Goal: Task Accomplishment & Management: Use online tool/utility

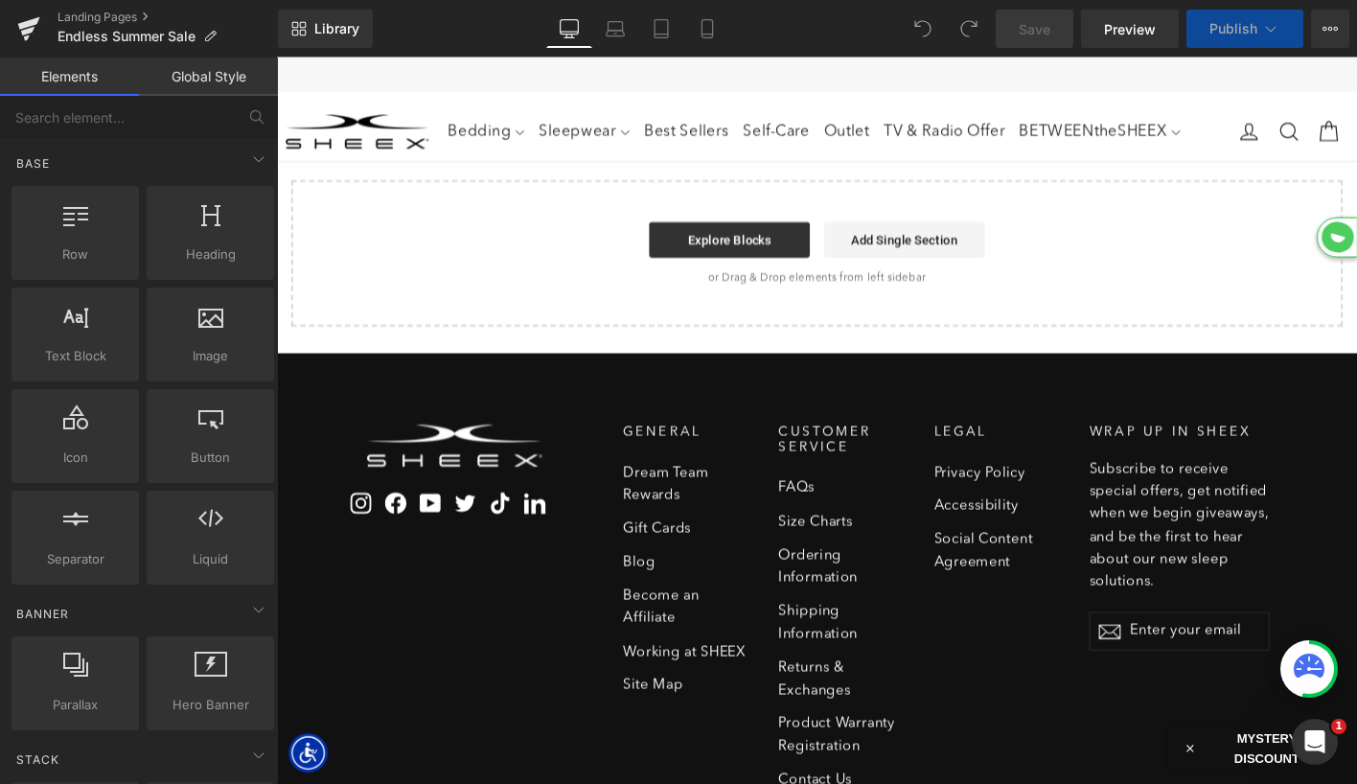
scroll to position [5571, 1160]
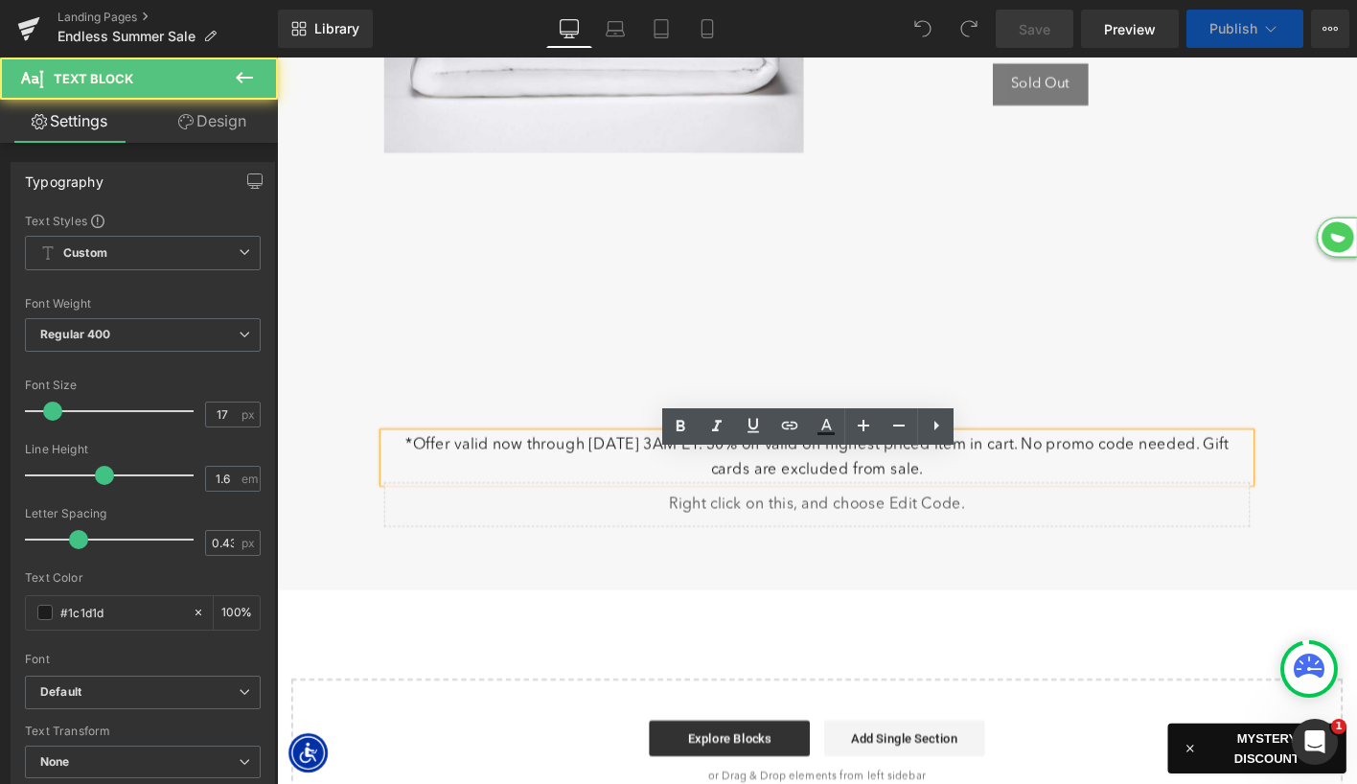
scroll to position [6109, 1160]
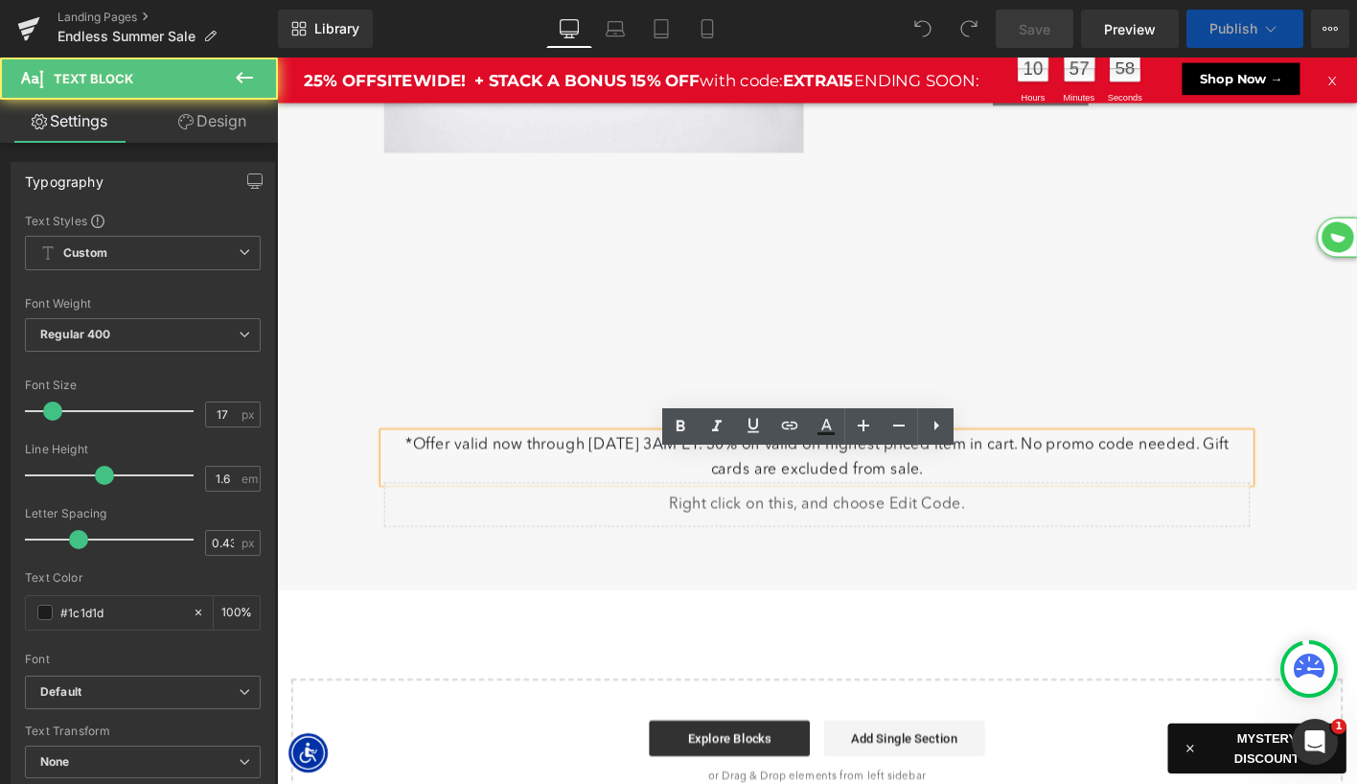
click at [853, 511] on p "*Offer valid now through [DATE] 3AM ET. 30% off valid on highest priced item in…" at bounding box center [857, 487] width 930 height 52
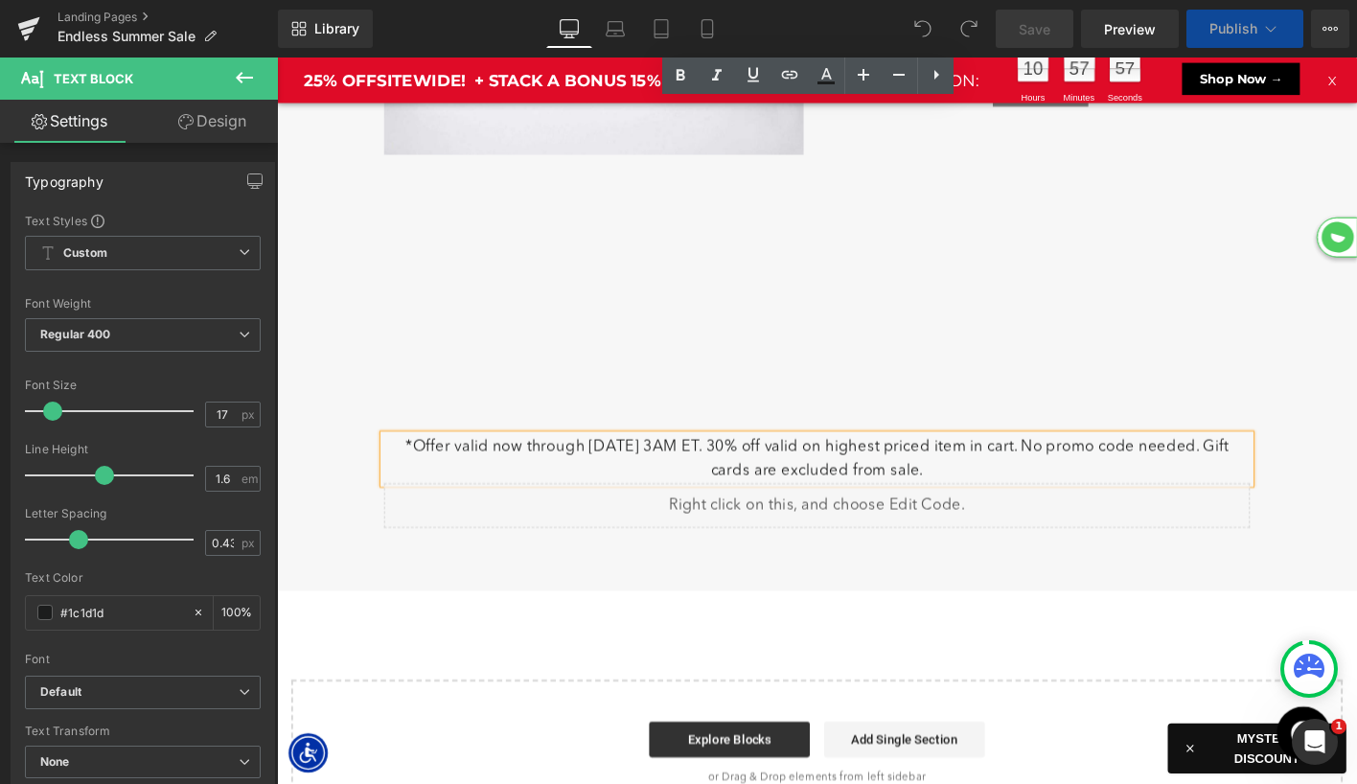
scroll to position [7309, 1160]
click at [873, 497] on p "*Offer valid now through [DATE] 3AM ET. 30% off valid on highest priced item in…" at bounding box center [857, 489] width 930 height 52
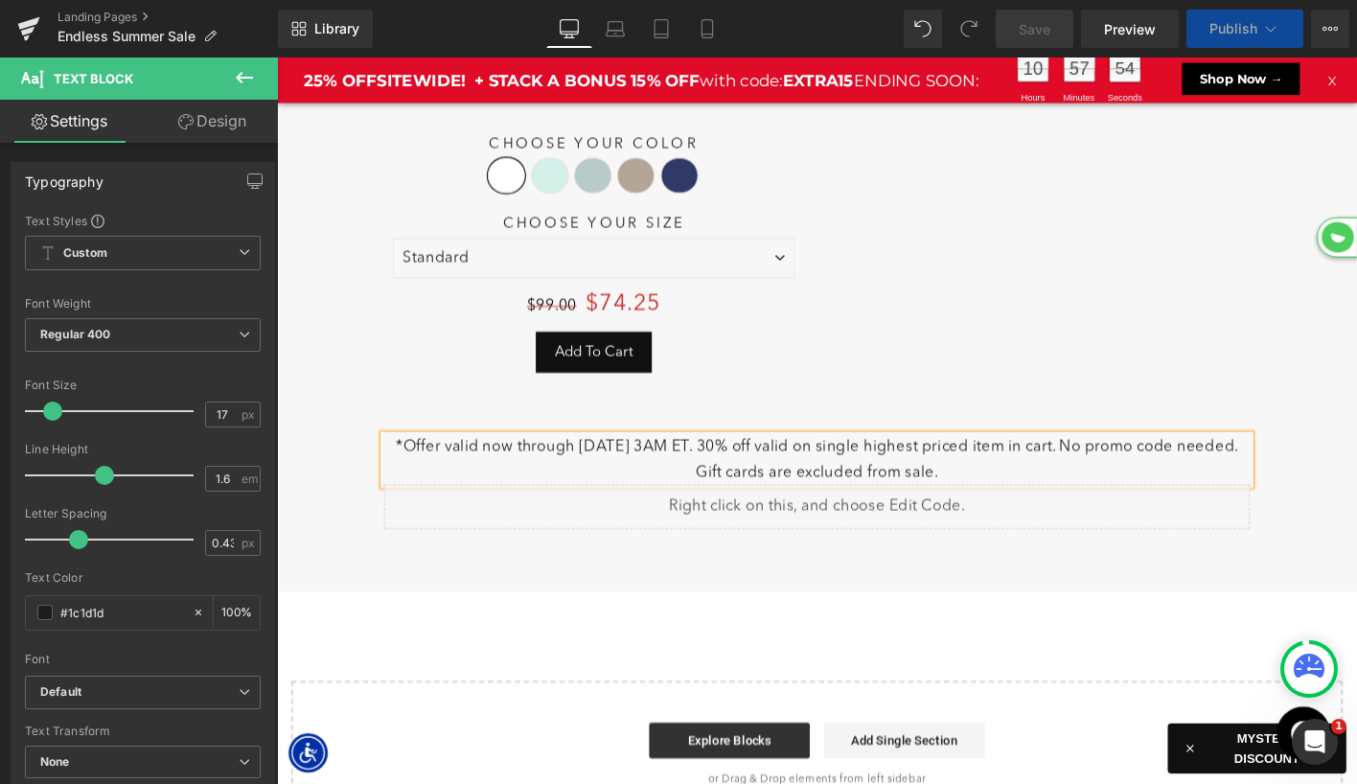
scroll to position [0, 0]
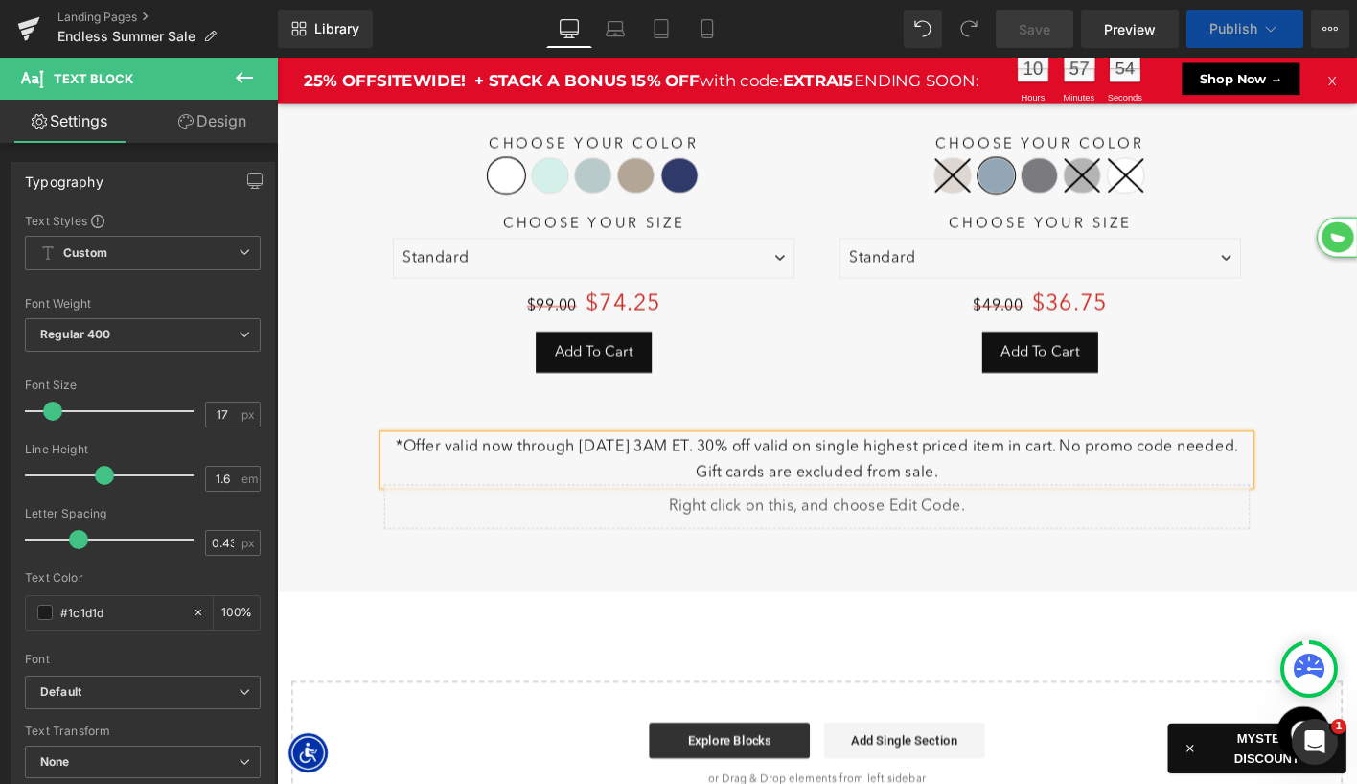
click at [940, 426] on div "Save 25 % (P) Image Active Comfort Pillowcase Pair (P) Title Choose Your Color …" at bounding box center [1096, 72] width 451 height 707
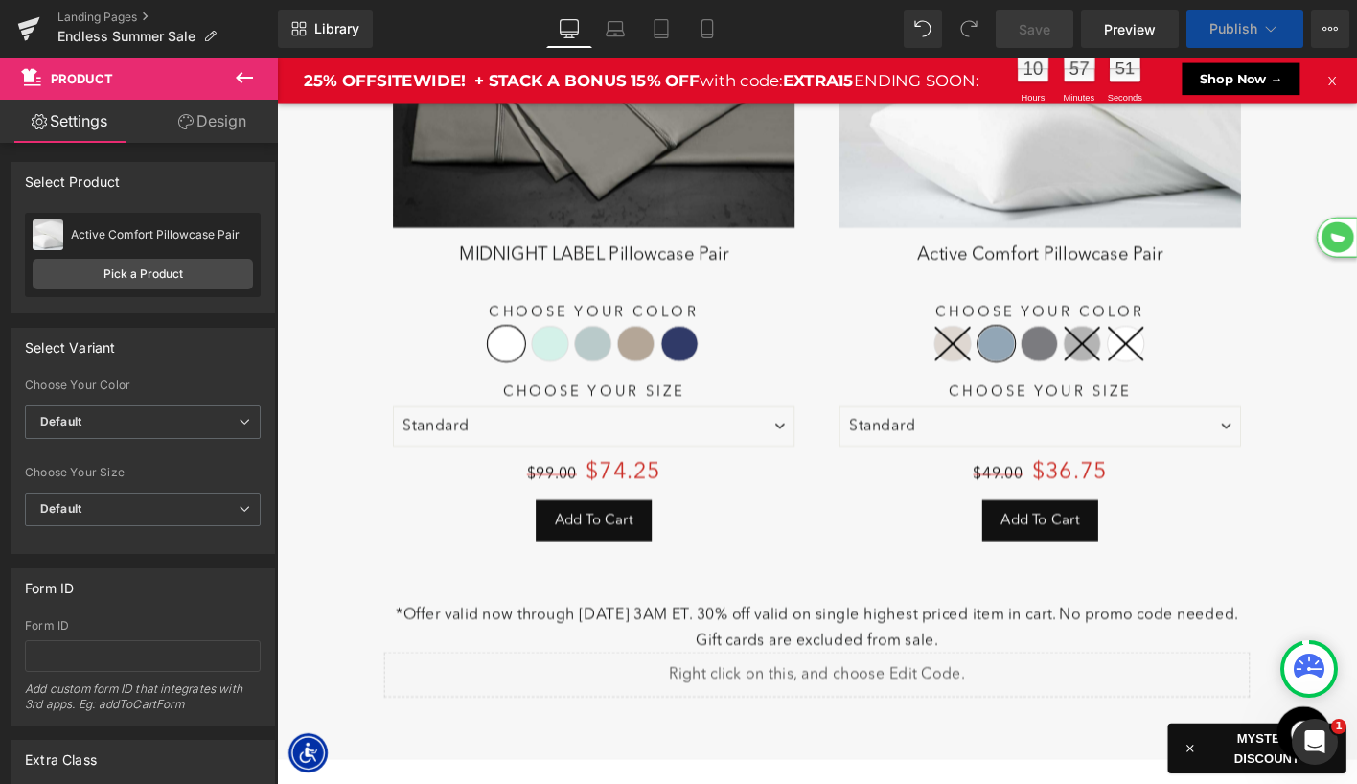
select select "XL"
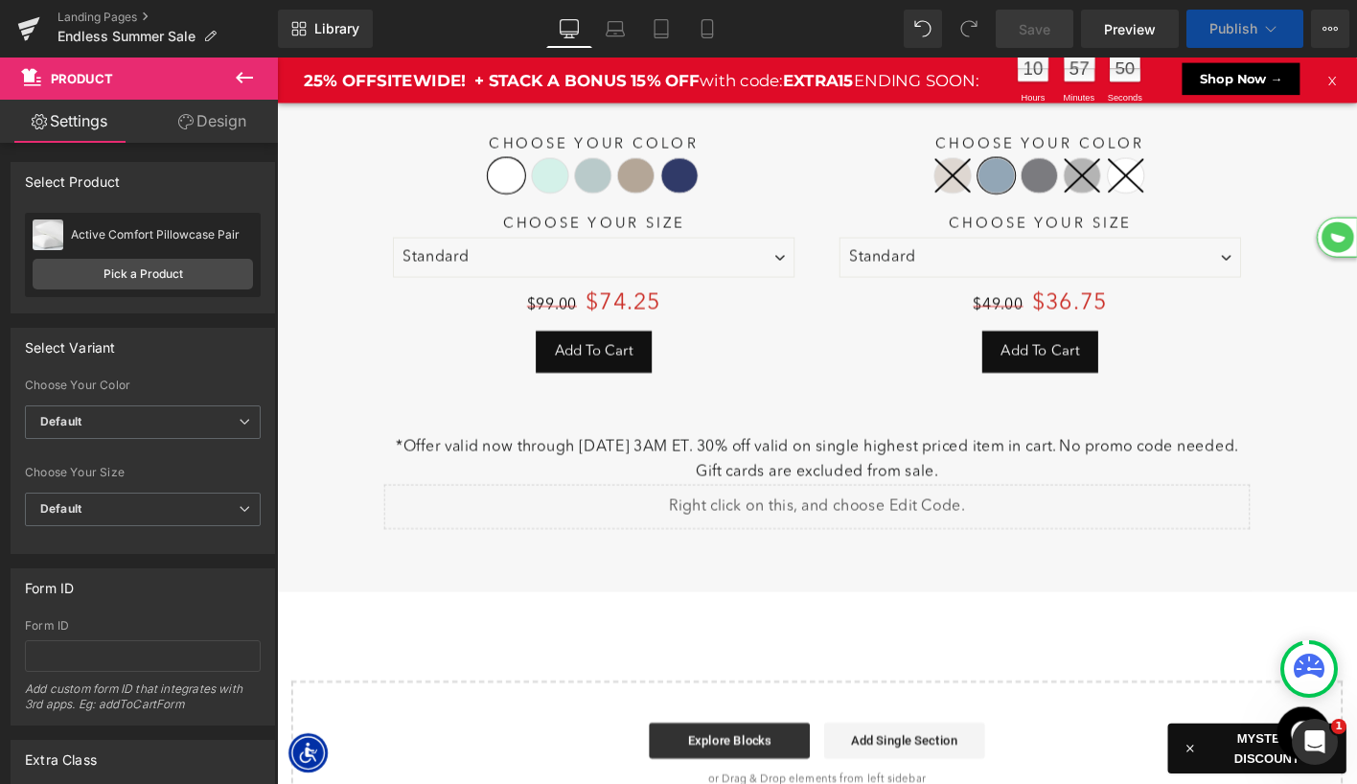
select select "M"
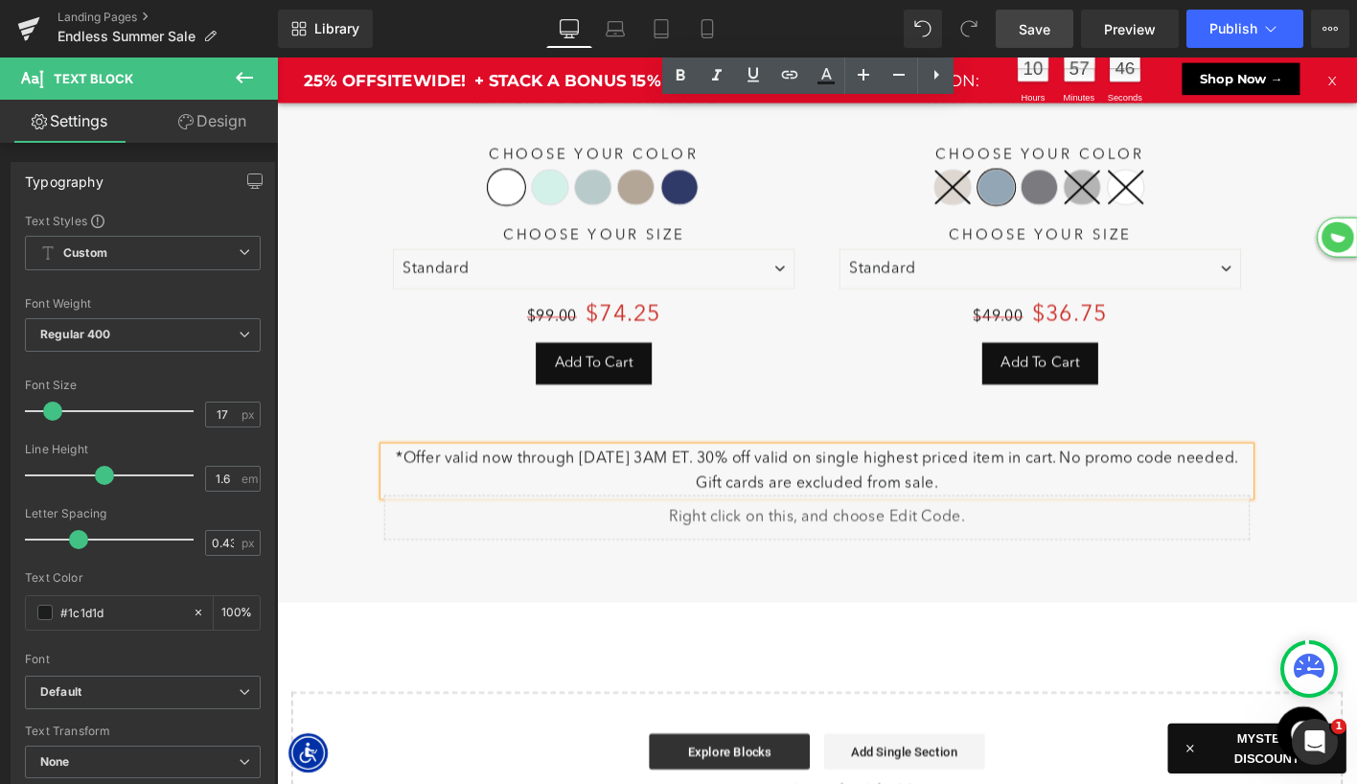
click at [1024, 28] on span "Save" at bounding box center [1035, 29] width 32 height 20
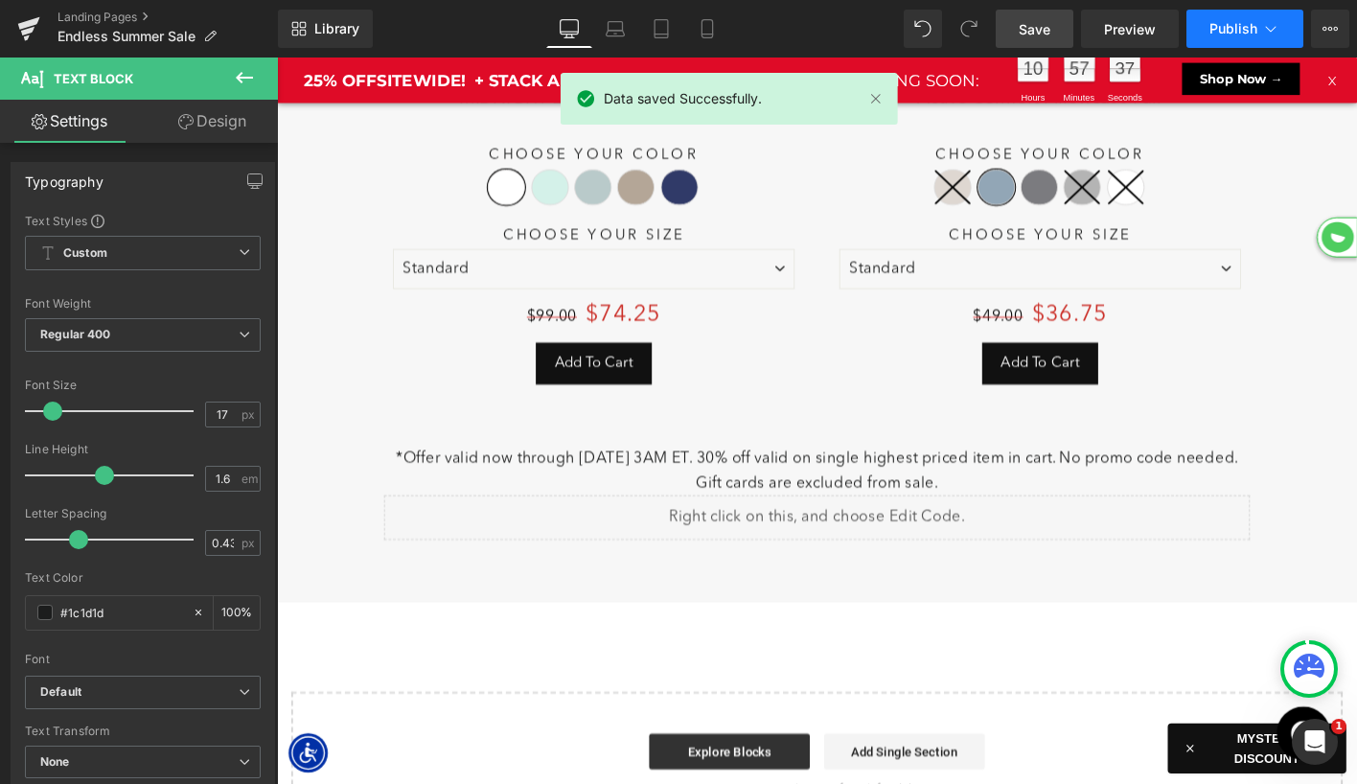
click at [1223, 25] on span "Publish" at bounding box center [1234, 28] width 48 height 15
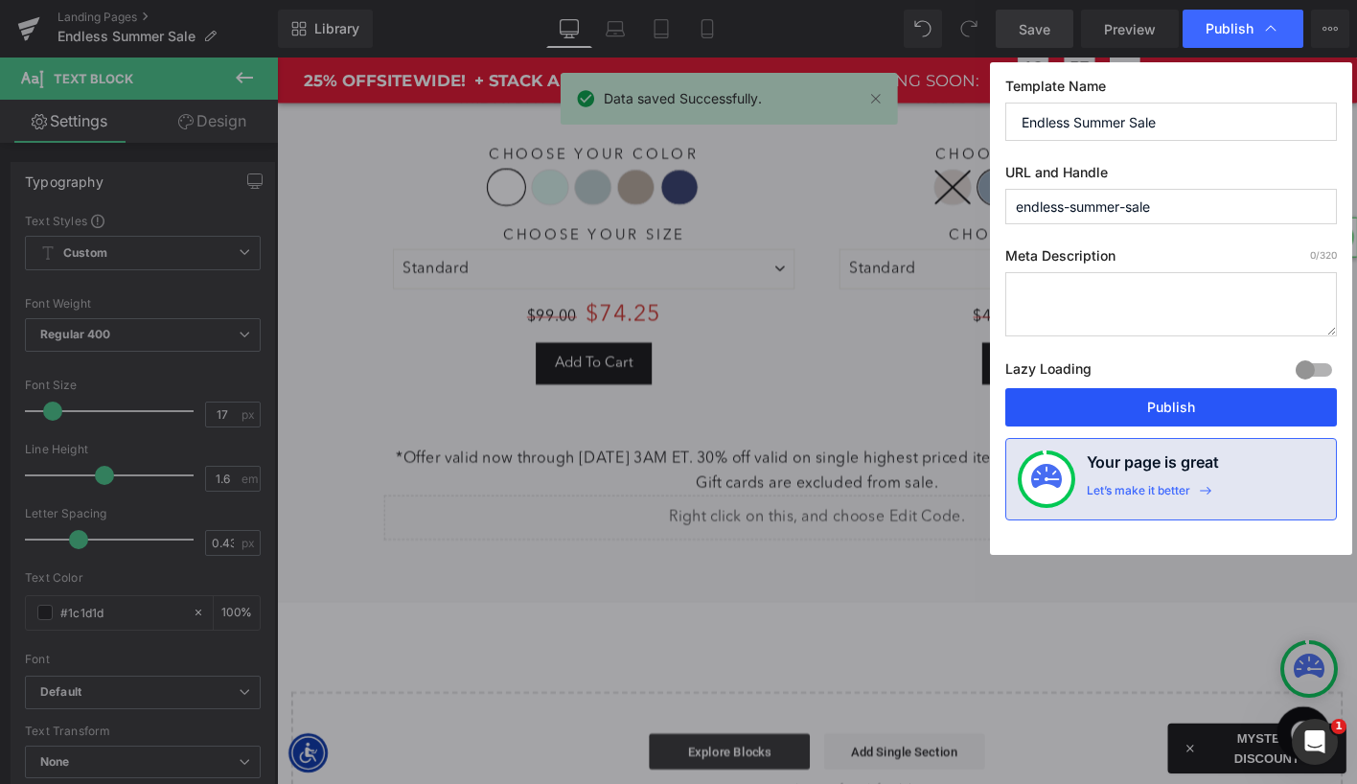
click at [1138, 408] on button "Publish" at bounding box center [1172, 407] width 332 height 38
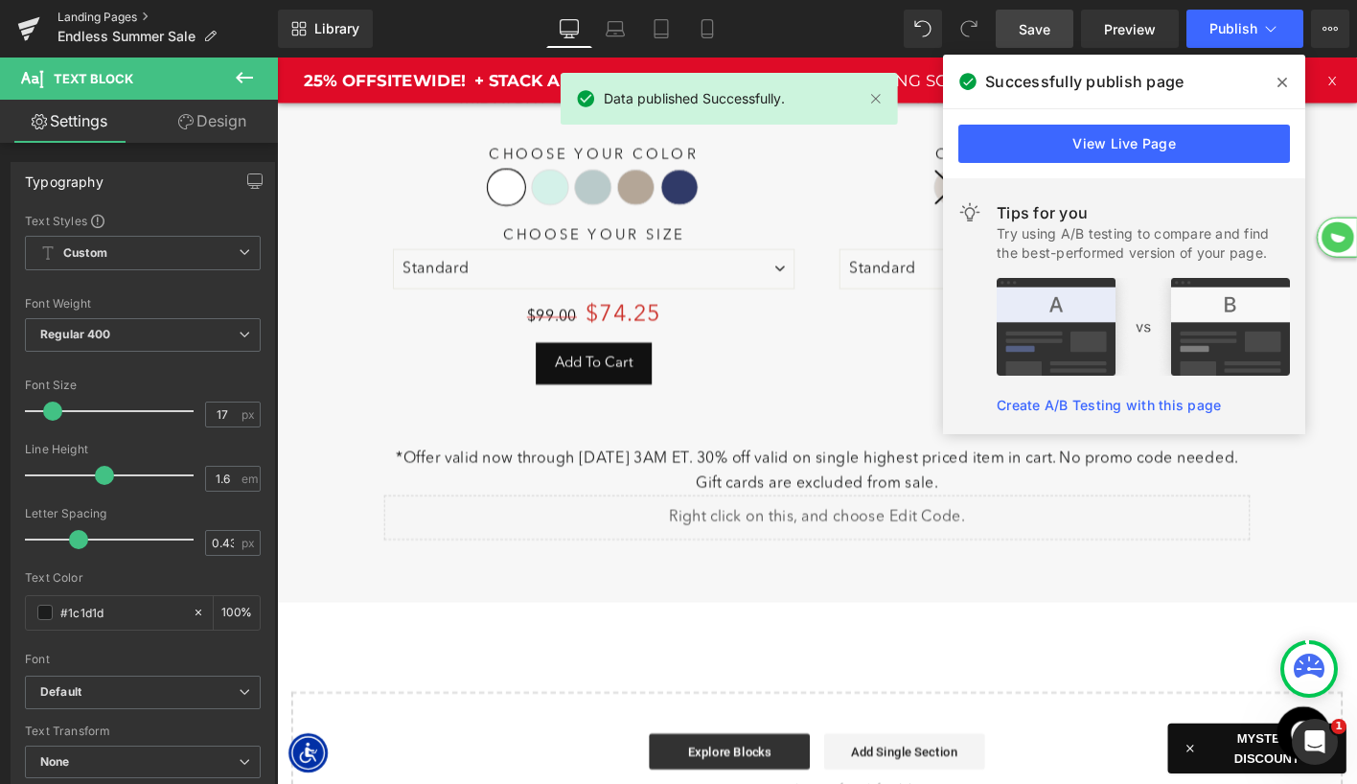
click at [101, 14] on link "Landing Pages" at bounding box center [168, 17] width 220 height 15
